Goal: Task Accomplishment & Management: Manage account settings

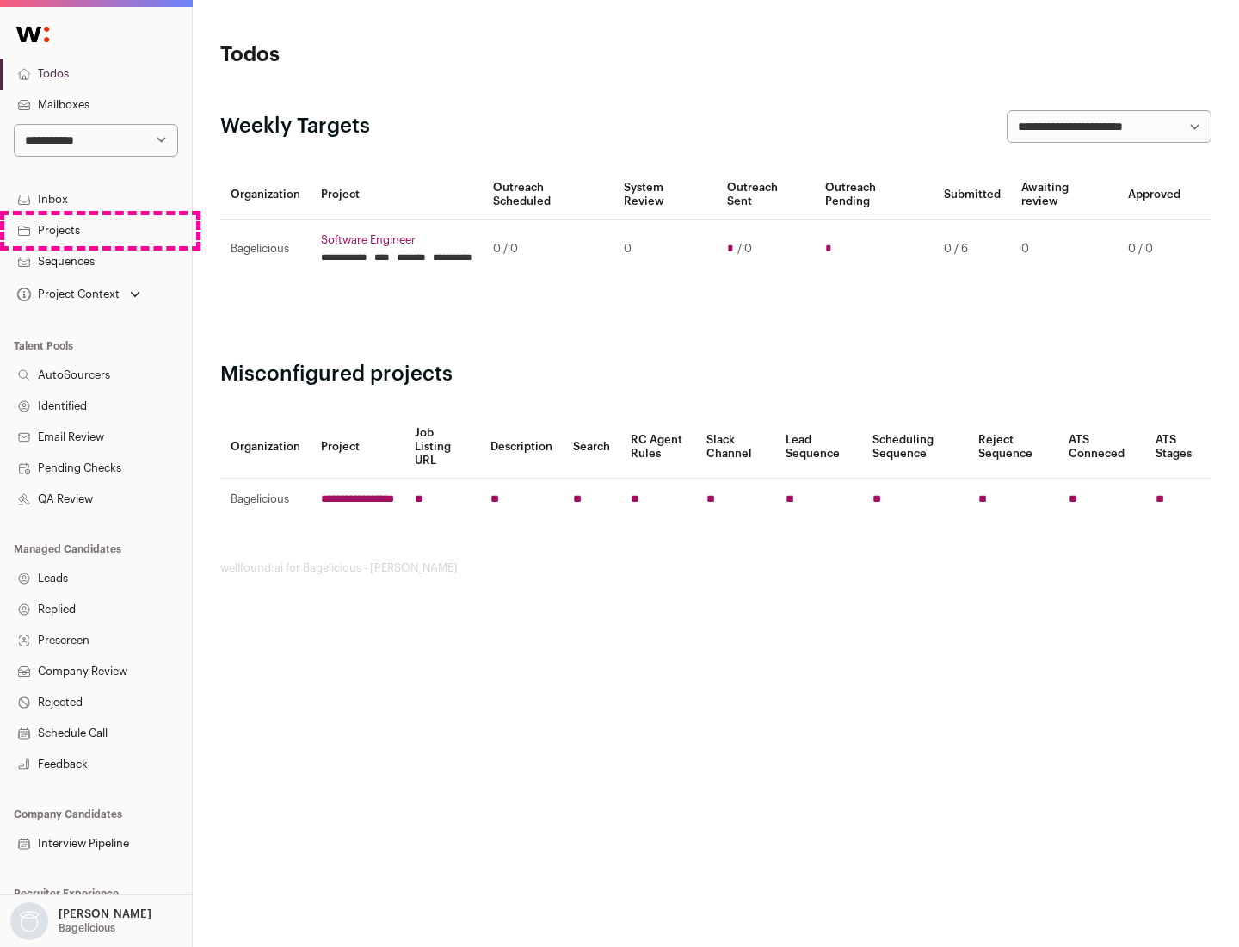
click at [96, 230] on link "Projects" at bounding box center [96, 230] width 192 height 31
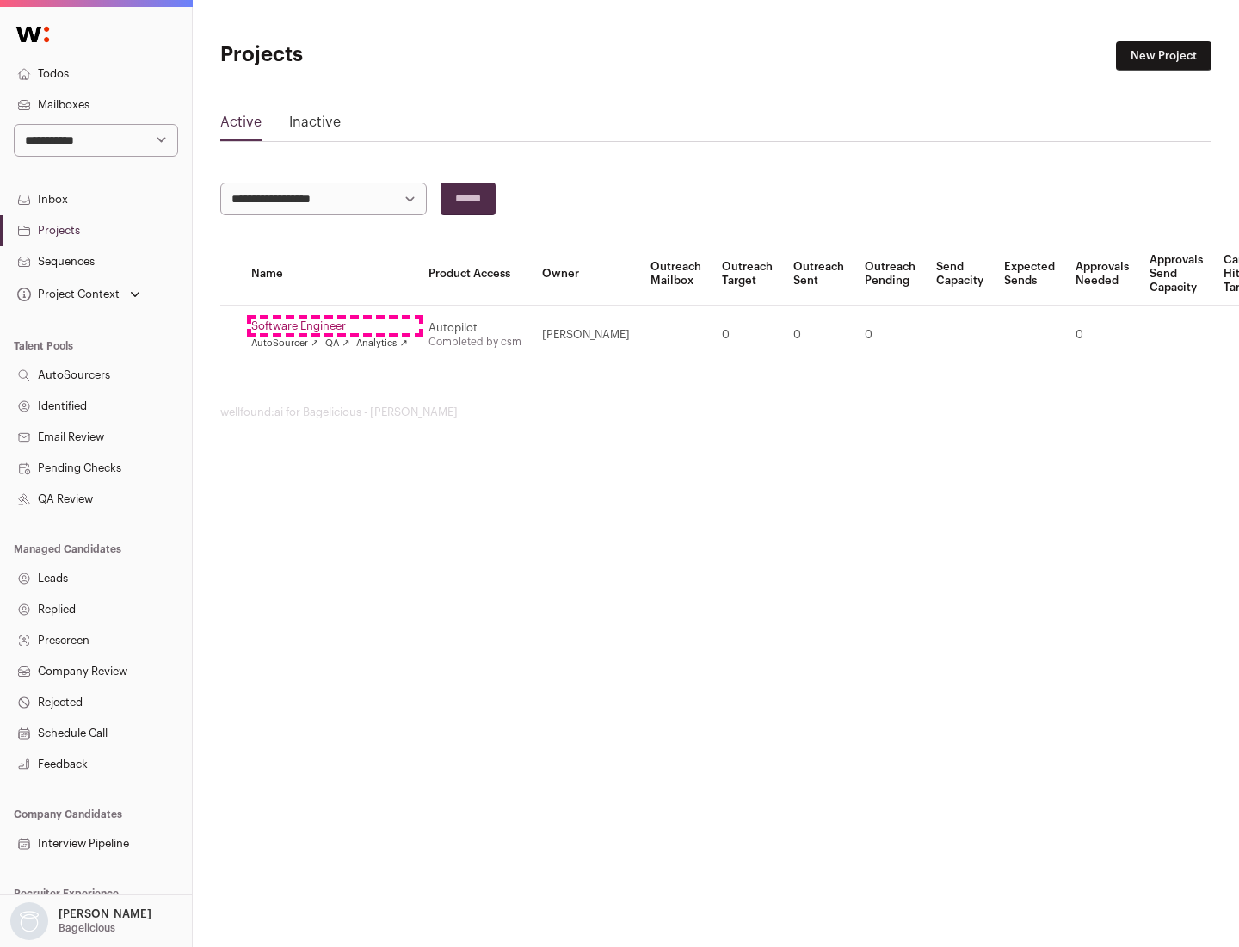
click at [335, 326] on link "Software Engineer" at bounding box center [329, 326] width 157 height 14
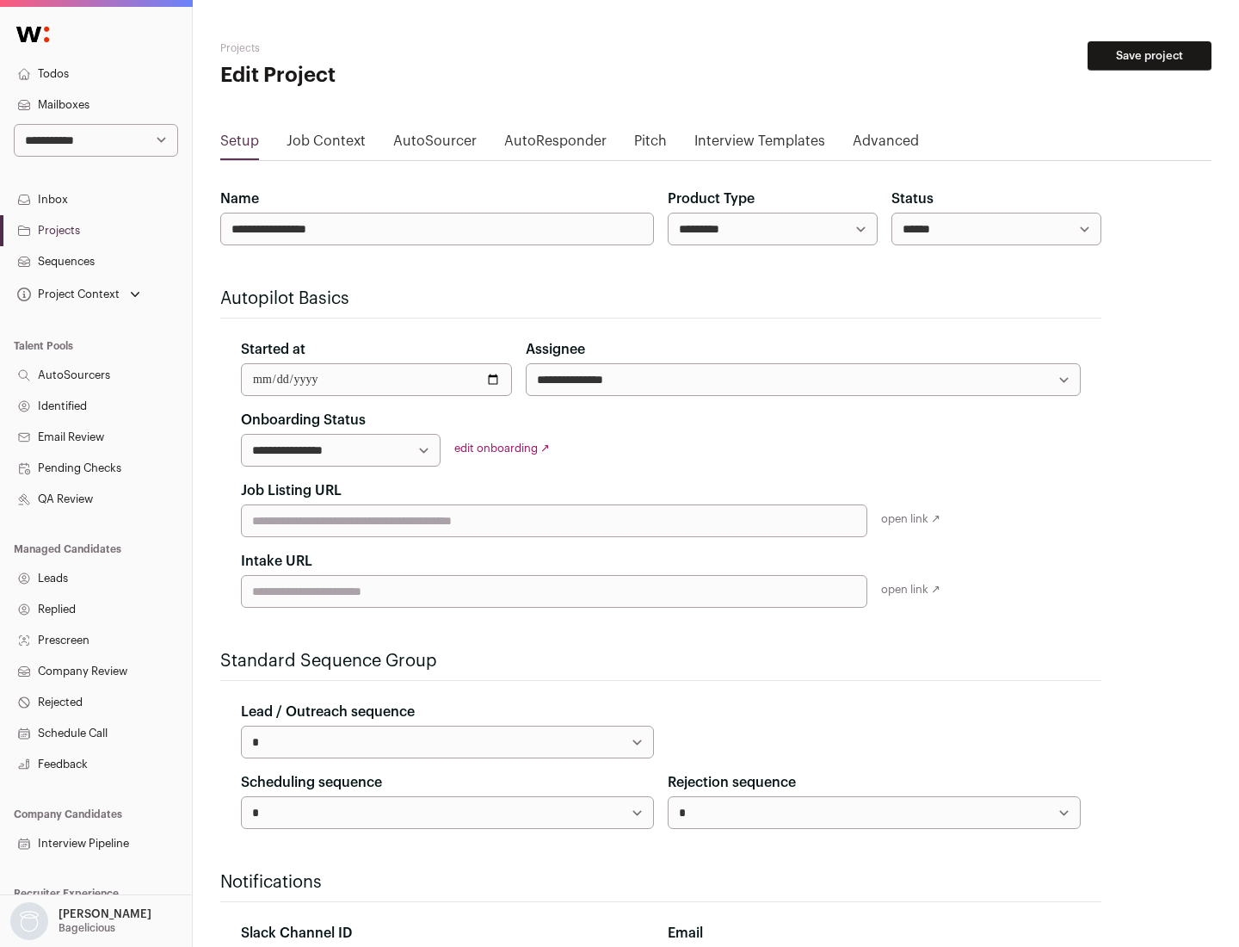
click at [1150, 56] on button "Save project" at bounding box center [1150, 55] width 124 height 29
